Goal: Task Accomplishment & Management: Use online tool/utility

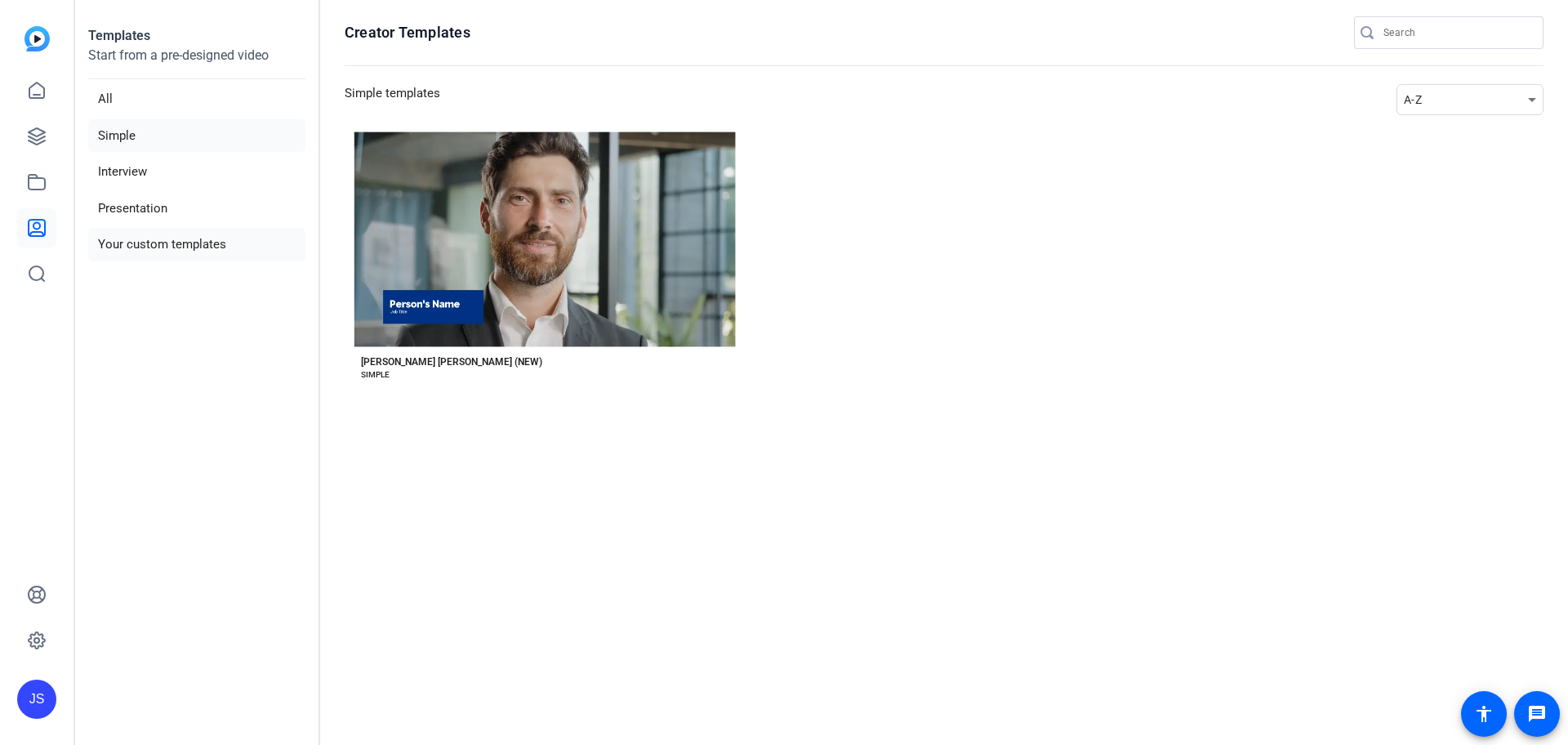
click at [144, 244] on li "Your custom templates" at bounding box center [196, 245] width 217 height 34
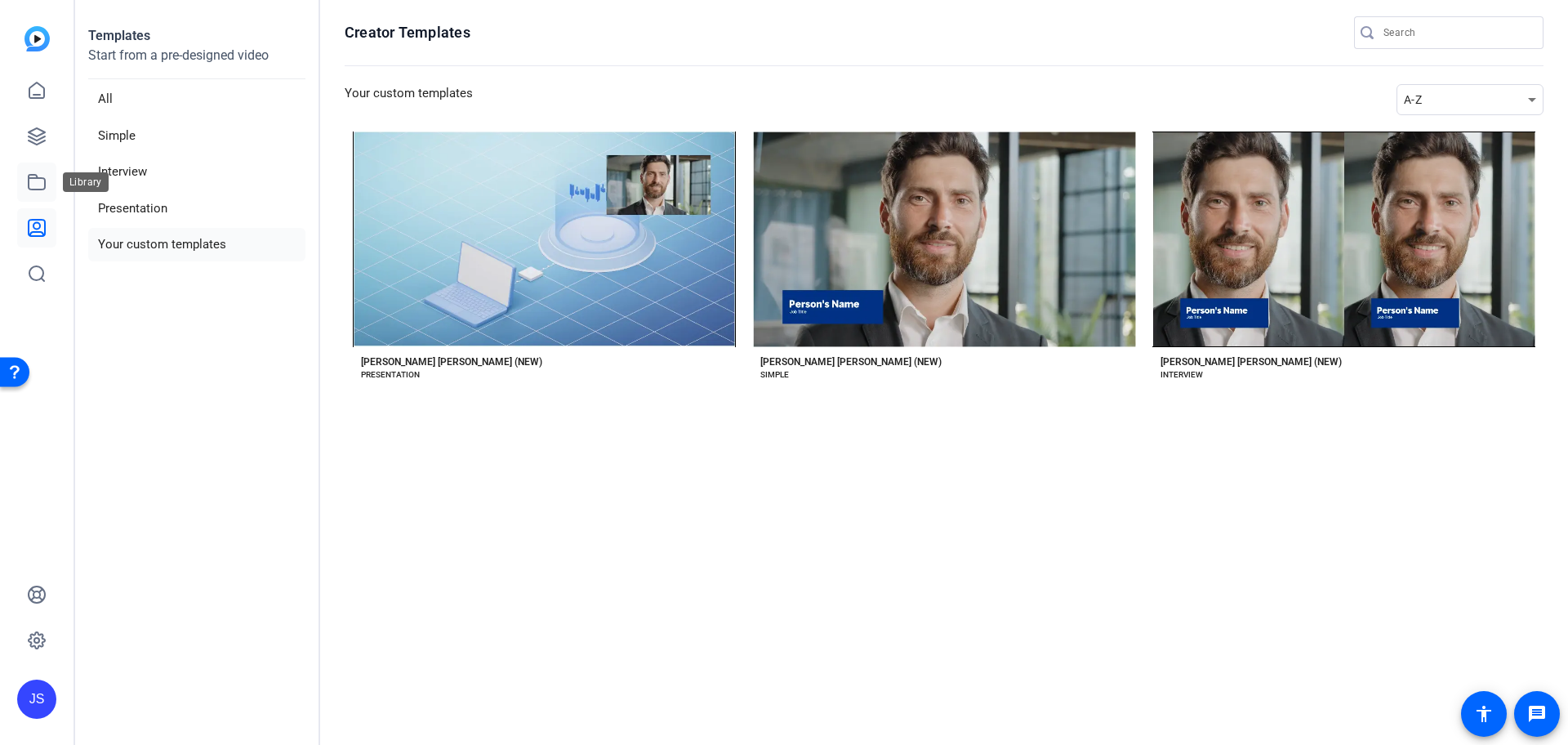
click at [34, 185] on icon at bounding box center [36, 182] width 20 height 20
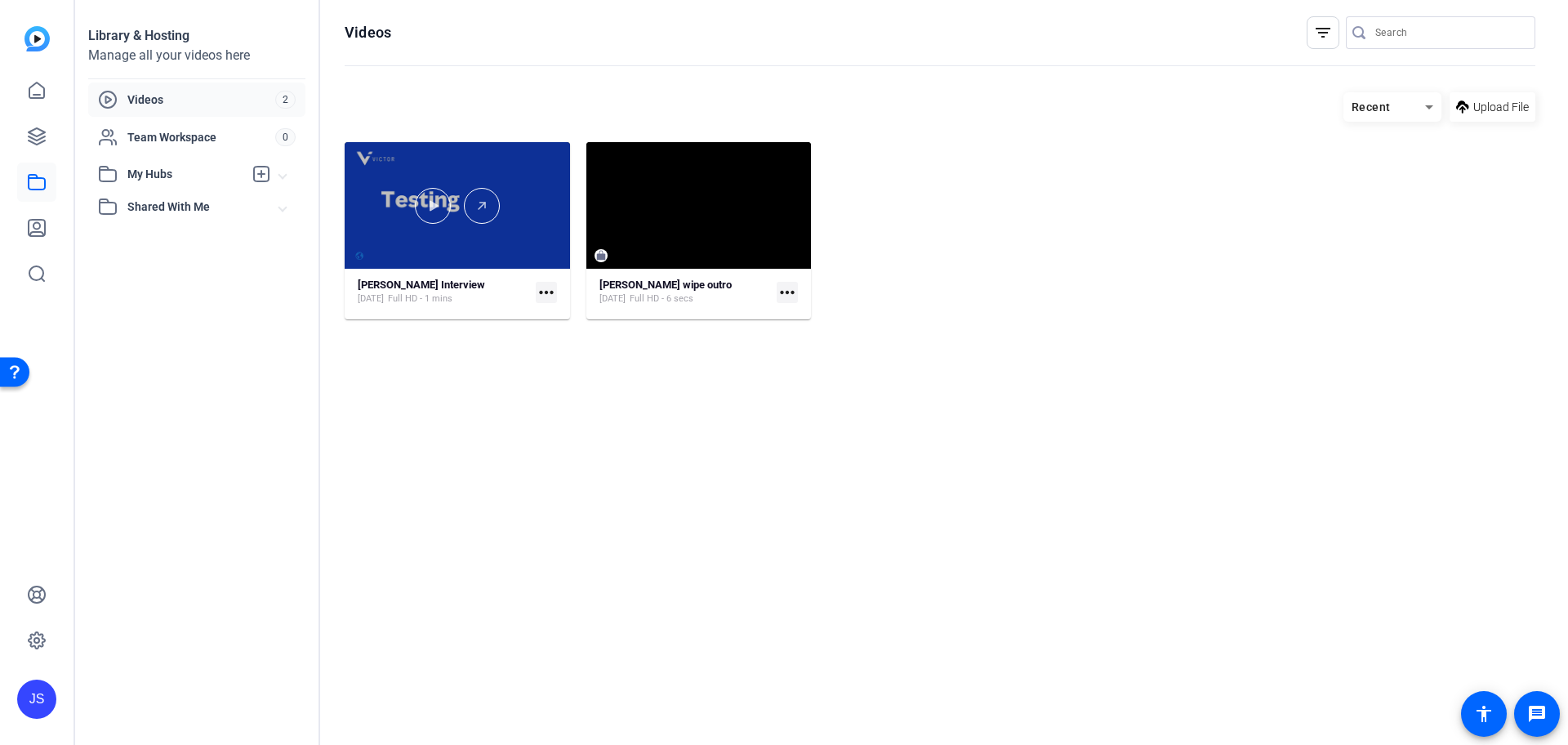
click at [458, 161] on div at bounding box center [457, 205] width 225 height 127
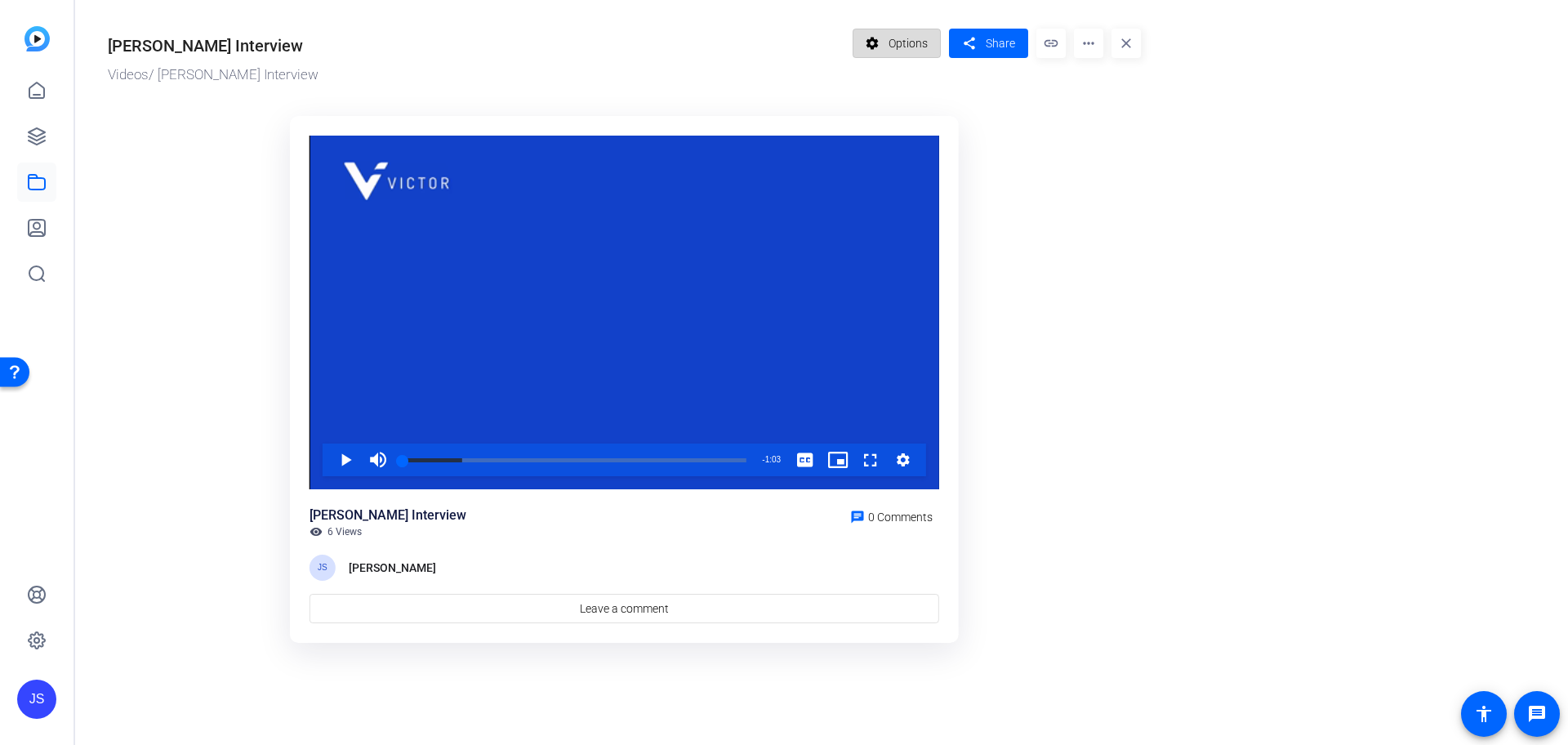
click at [907, 36] on span "Options" at bounding box center [908, 43] width 39 height 31
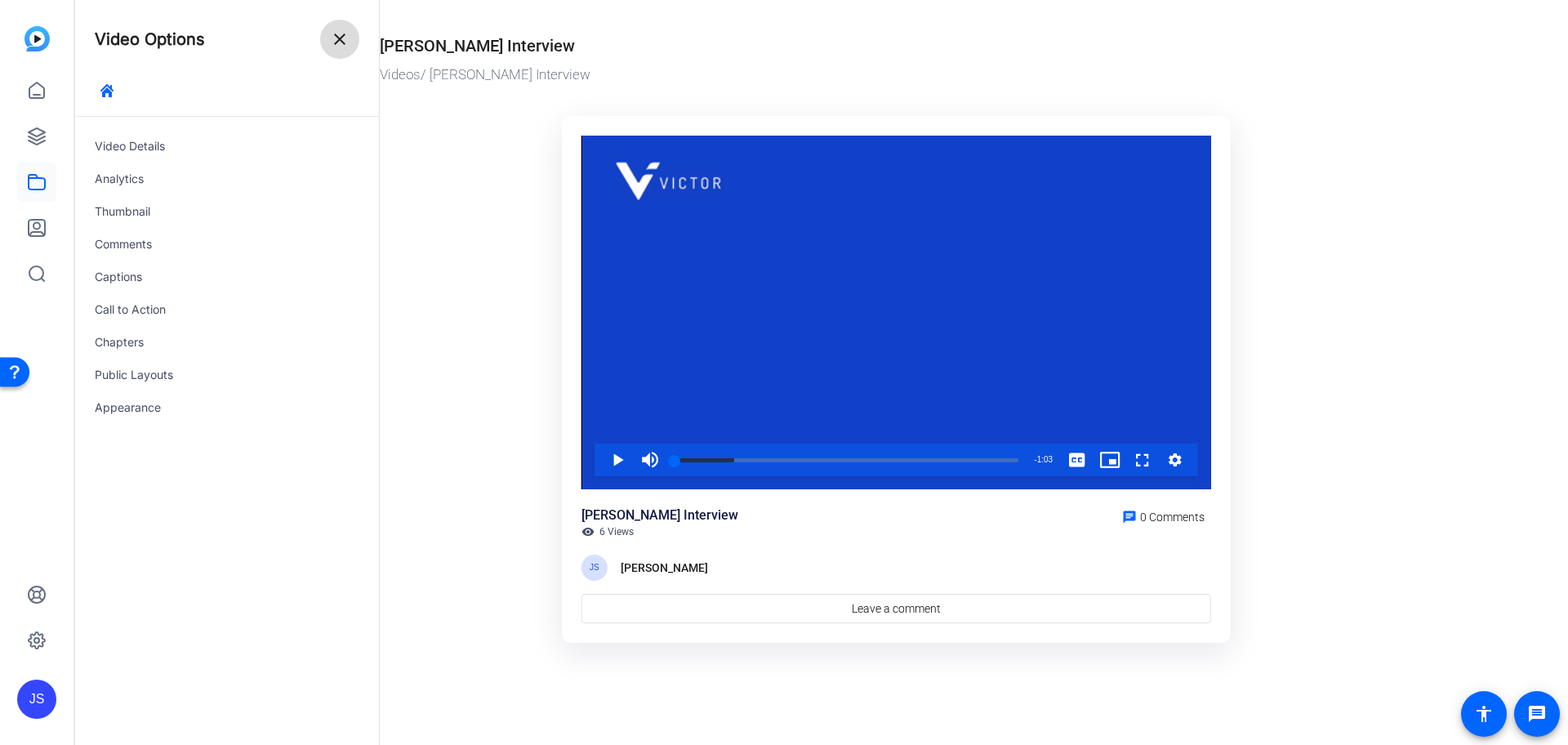
click at [349, 26] on span at bounding box center [340, 39] width 39 height 39
click at [27, 192] on link at bounding box center [36, 182] width 39 height 39
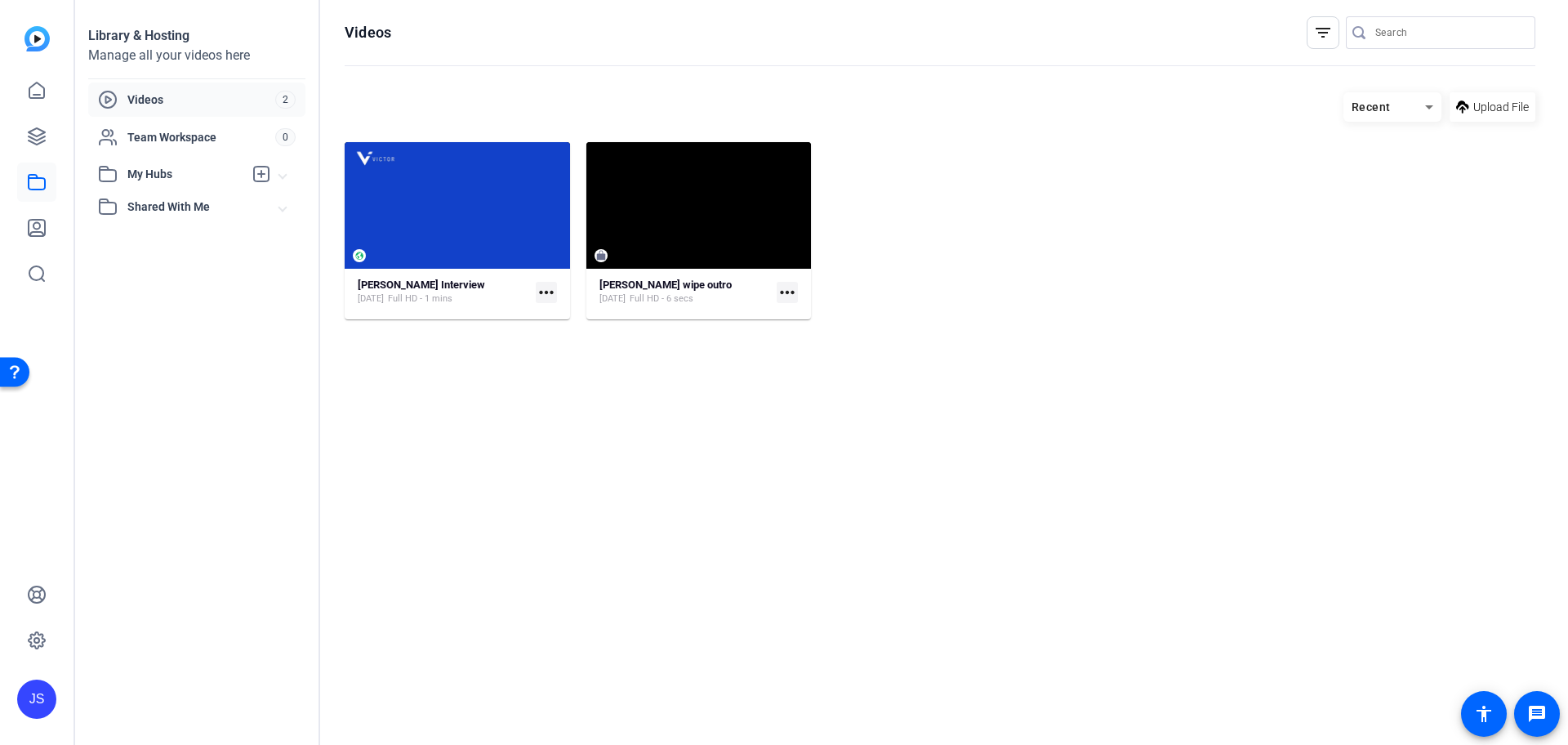
click at [545, 292] on mat-icon "more_horiz" at bounding box center [546, 293] width 21 height 21
click at [559, 318] on span "Edit in Creator" at bounding box center [583, 317] width 67 height 20
click at [208, 92] on span "Videos" at bounding box center [201, 99] width 148 height 16
click at [1521, 80] on openreel-divider-bar at bounding box center [939, 67] width 1190 height 35
click at [1500, 118] on span at bounding box center [1492, 107] width 86 height 39
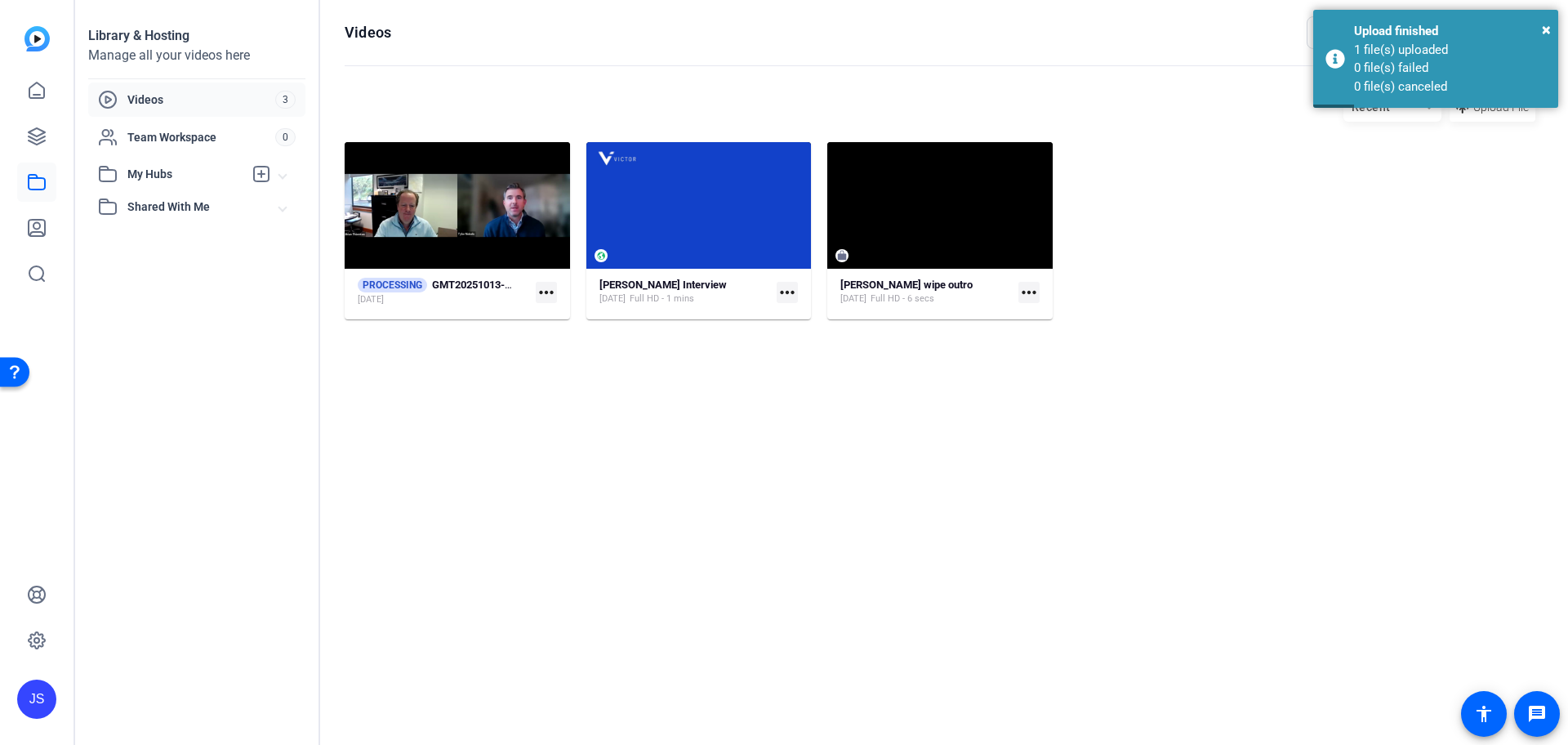
click at [776, 291] on mat-icon "more_horiz" at bounding box center [787, 293] width 21 height 21
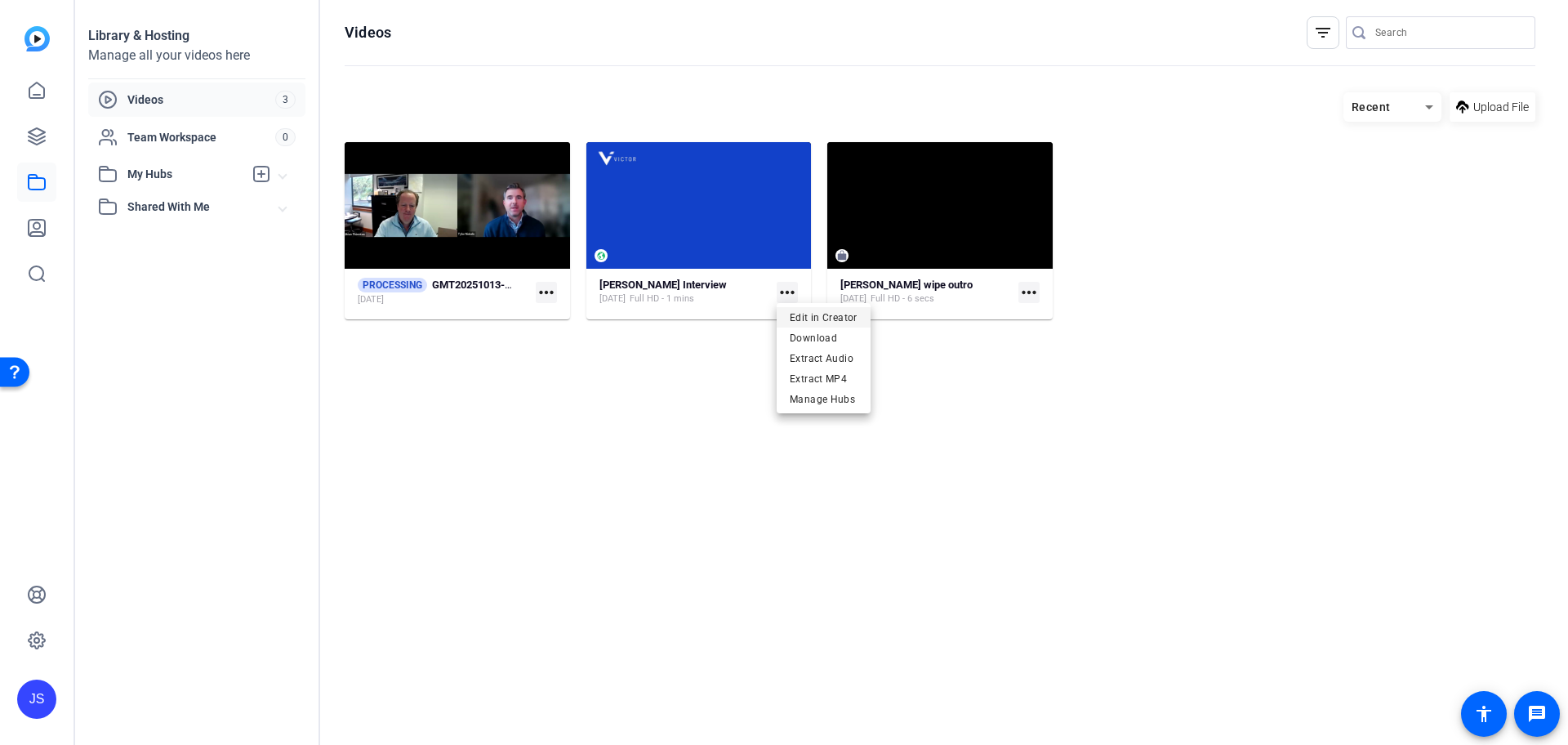
click at [794, 308] on span "Edit in Creator" at bounding box center [823, 317] width 67 height 20
click at [1486, 104] on span "Upload File" at bounding box center [1501, 106] width 56 height 17
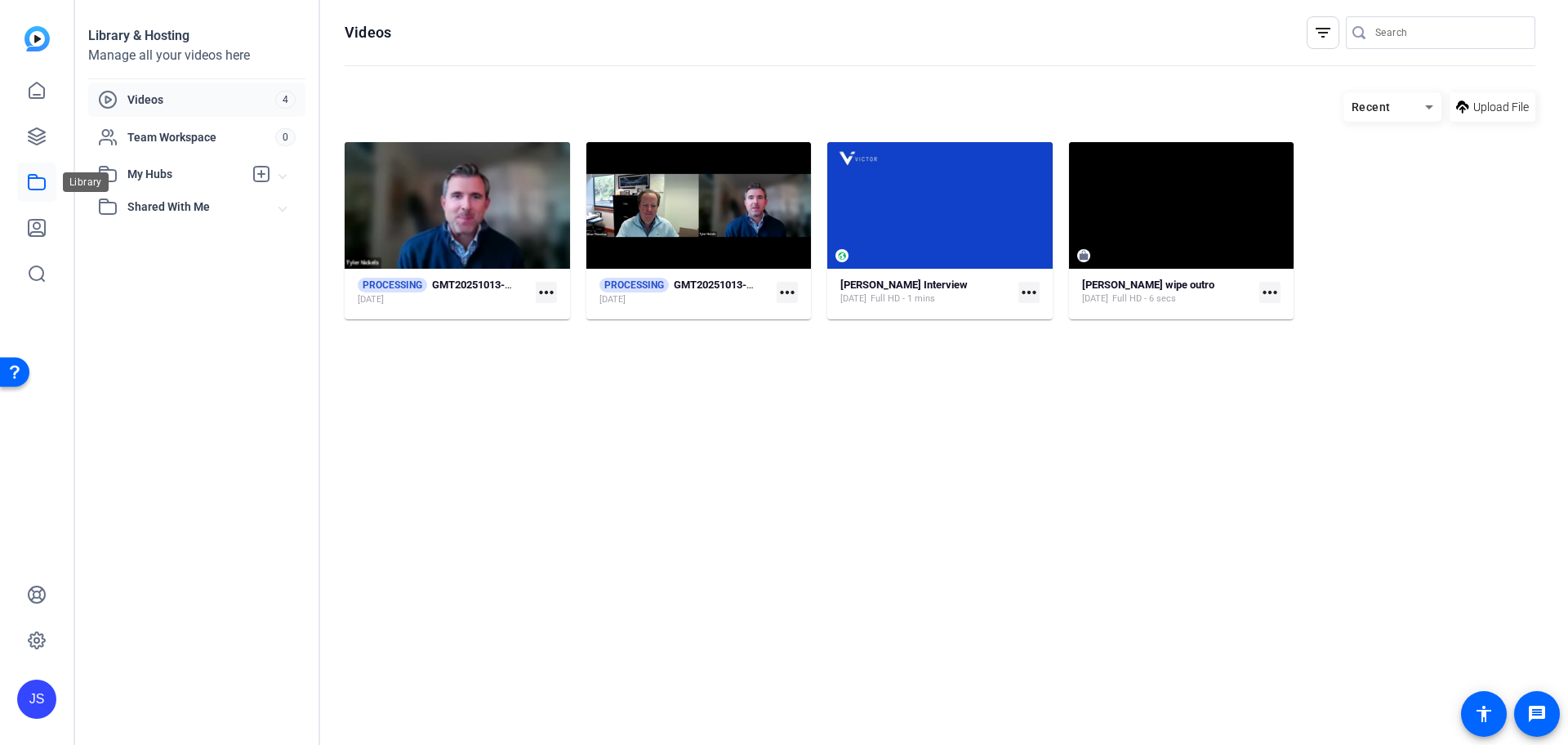
click at [43, 175] on icon at bounding box center [36, 182] width 20 height 20
click at [30, 239] on link at bounding box center [36, 228] width 39 height 39
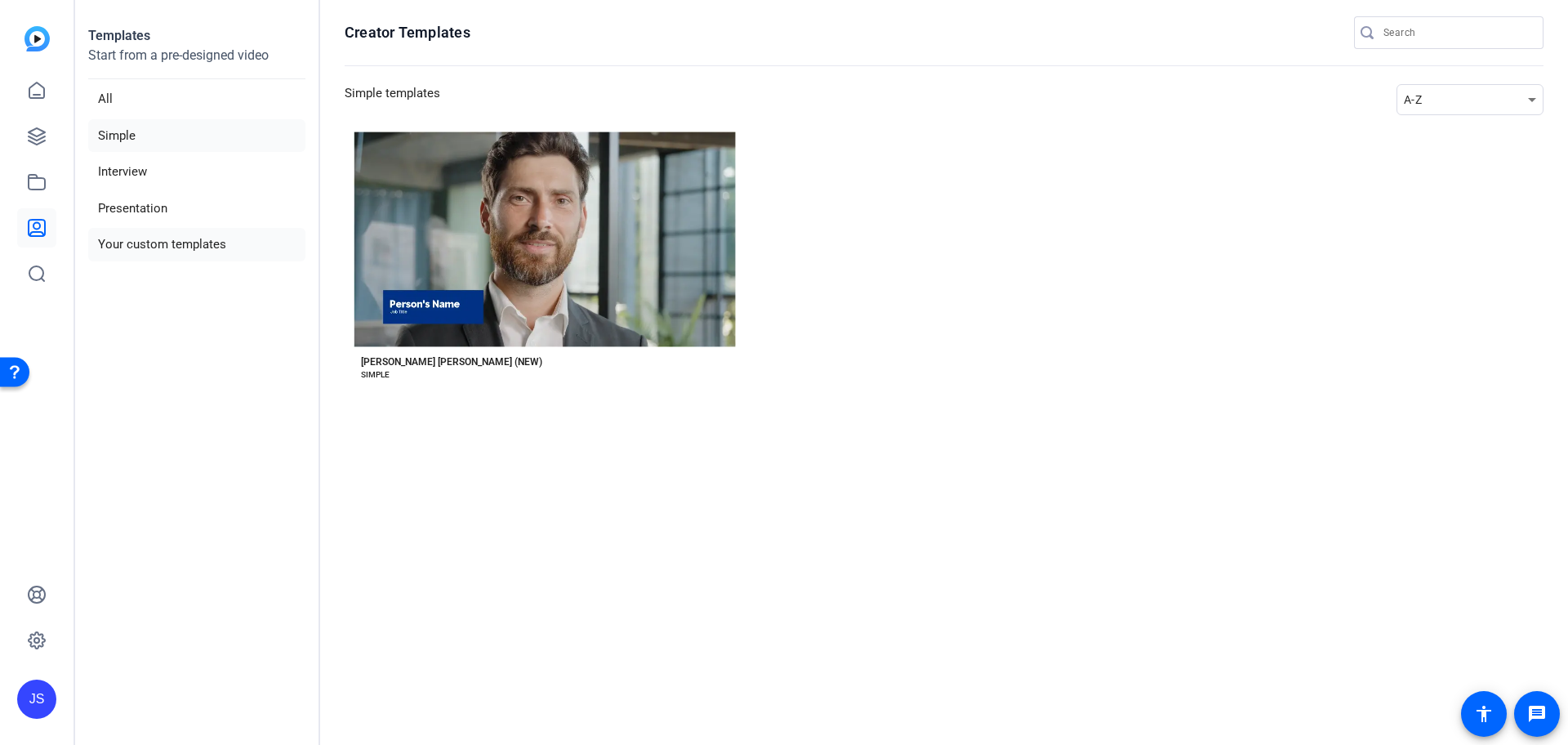
click at [228, 254] on li "Your custom templates" at bounding box center [196, 245] width 217 height 34
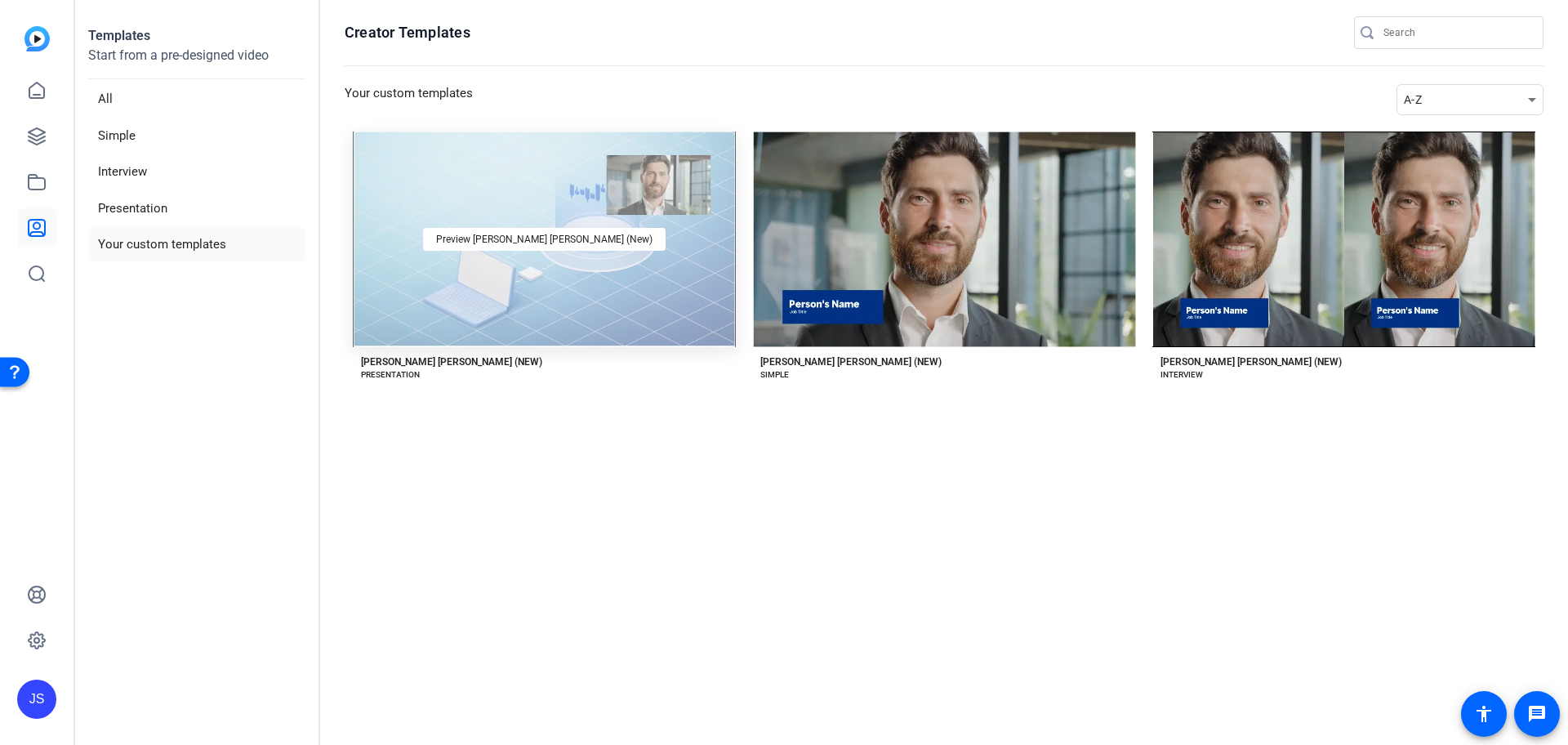
click at [478, 207] on div "Preview [PERSON_NAME] [PERSON_NAME] (New)" at bounding box center [545, 239] width 383 height 216
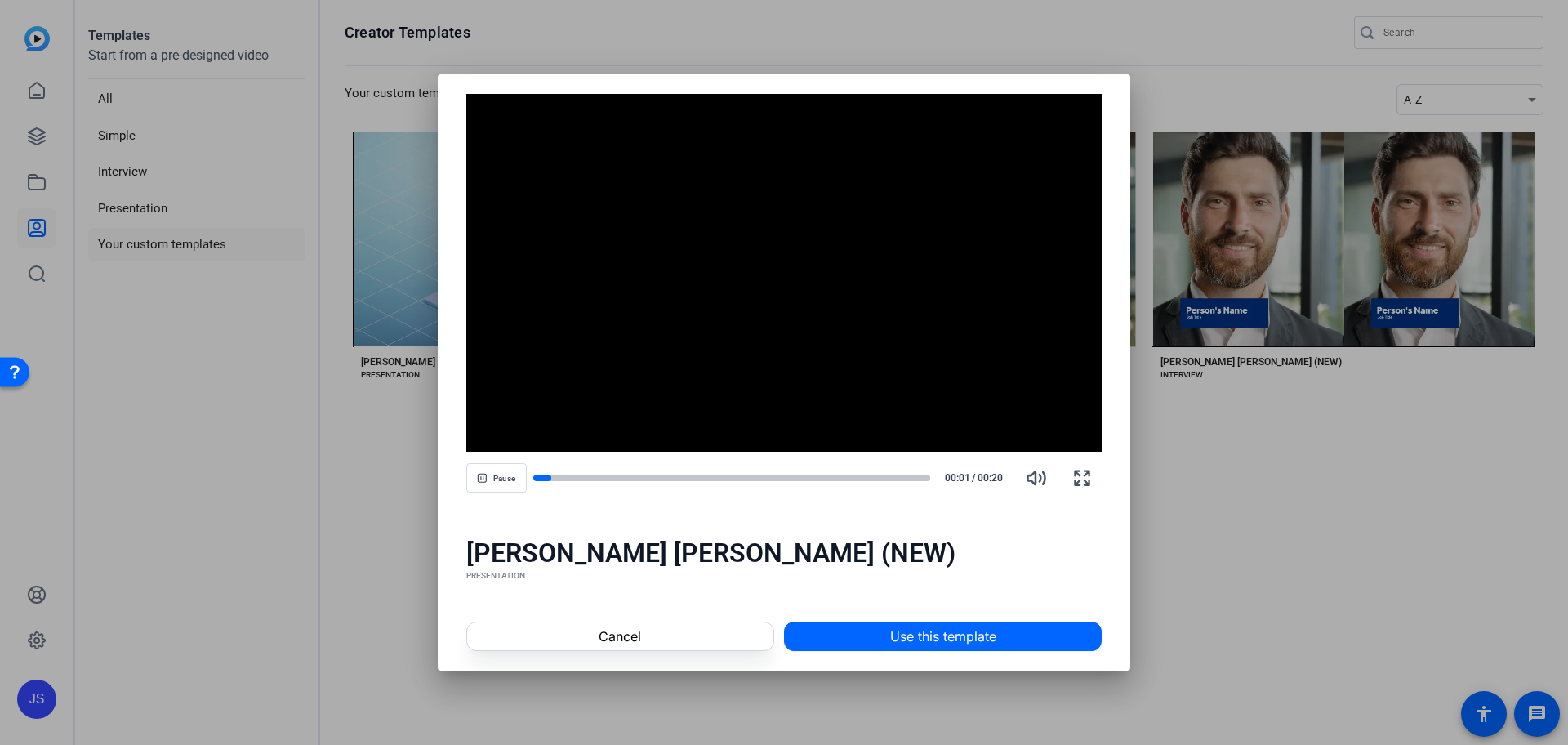
click at [1257, 494] on div at bounding box center [784, 372] width 1568 height 745
